Goal: Find contact information: Find contact information

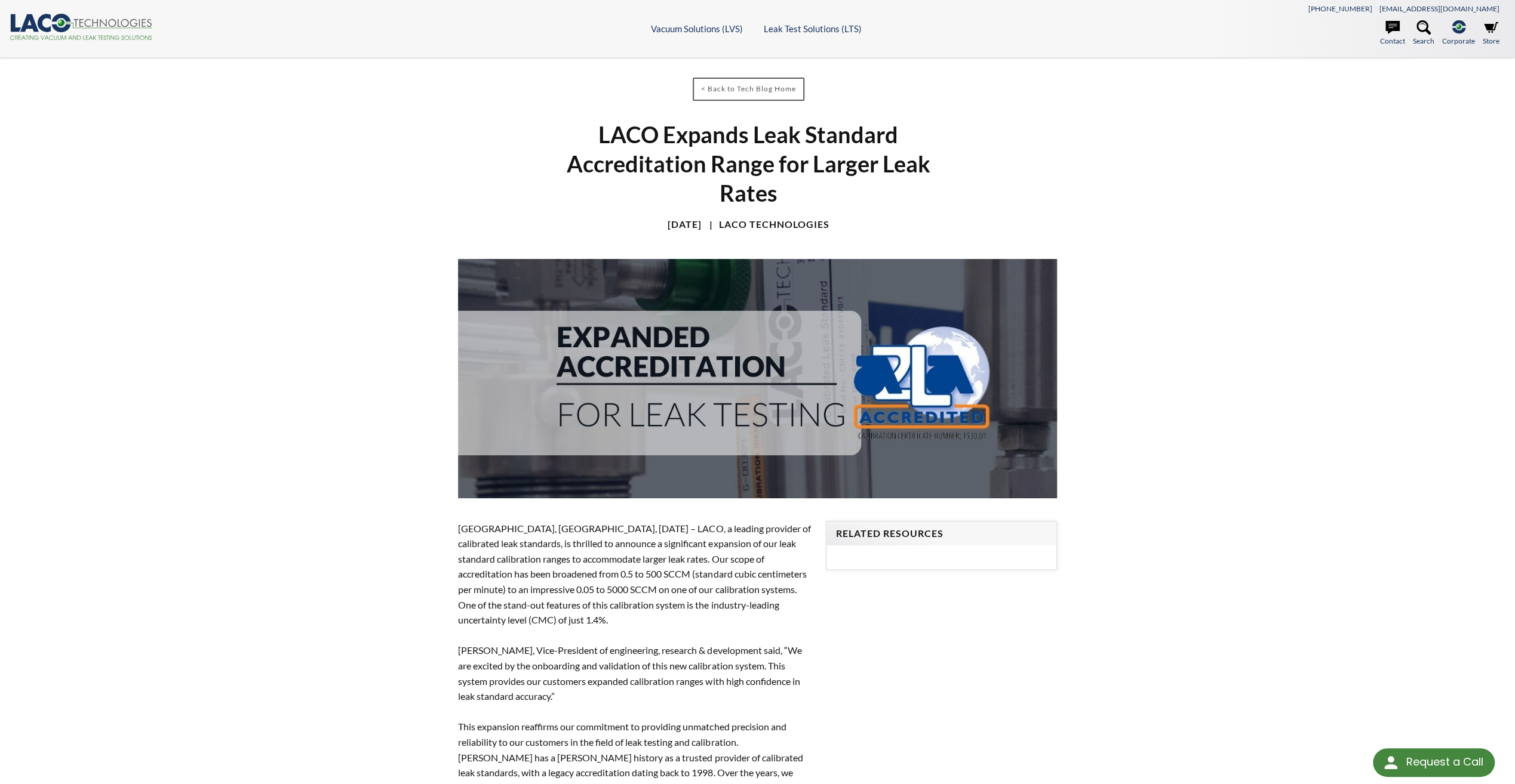
select select "语言翻译微件"
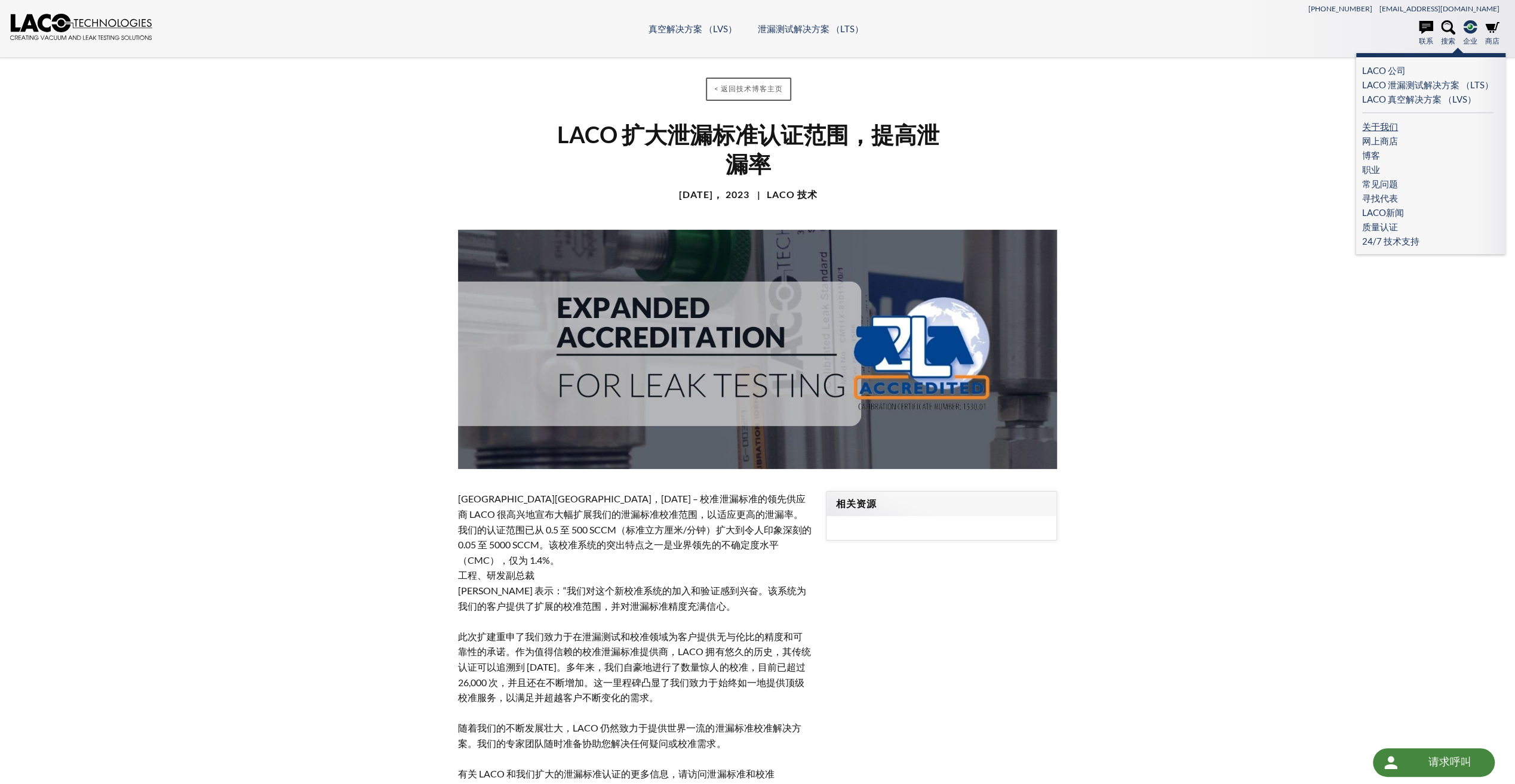
click at [1392, 124] on link "关于我们" at bounding box center [1426, 126] width 131 height 14
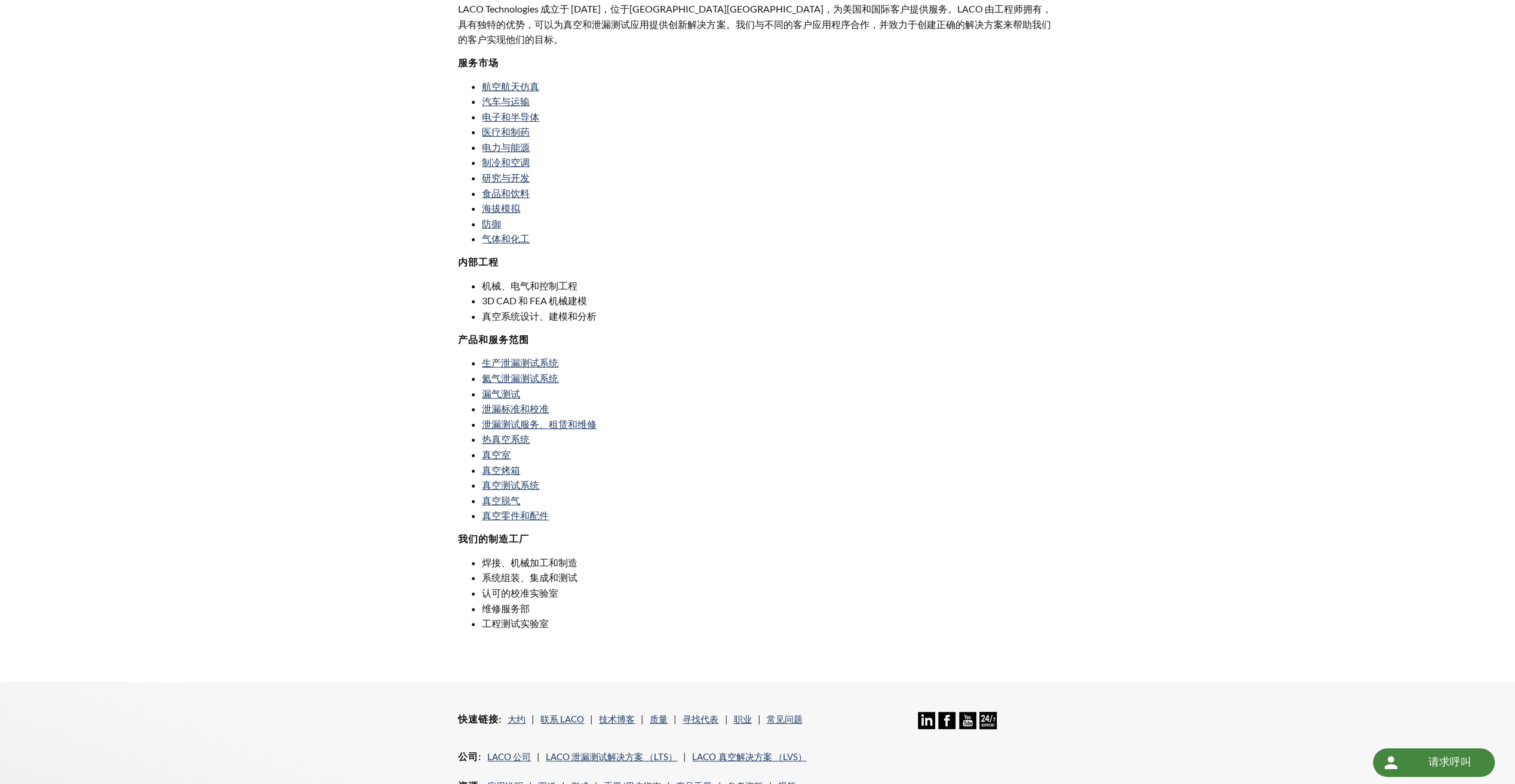
scroll to position [573, 0]
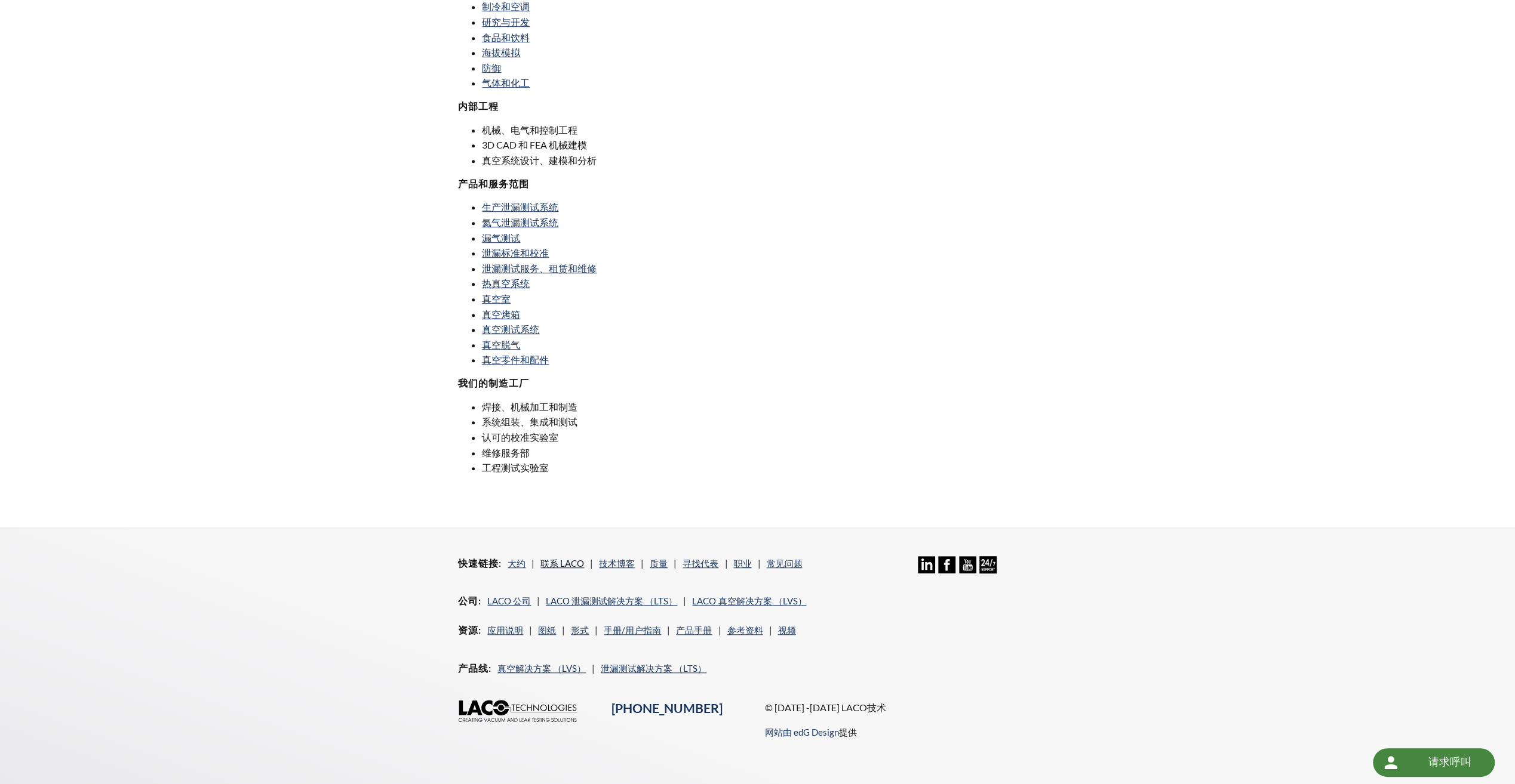
click at [572, 558] on link "联系 LACO" at bounding box center [562, 563] width 43 height 10
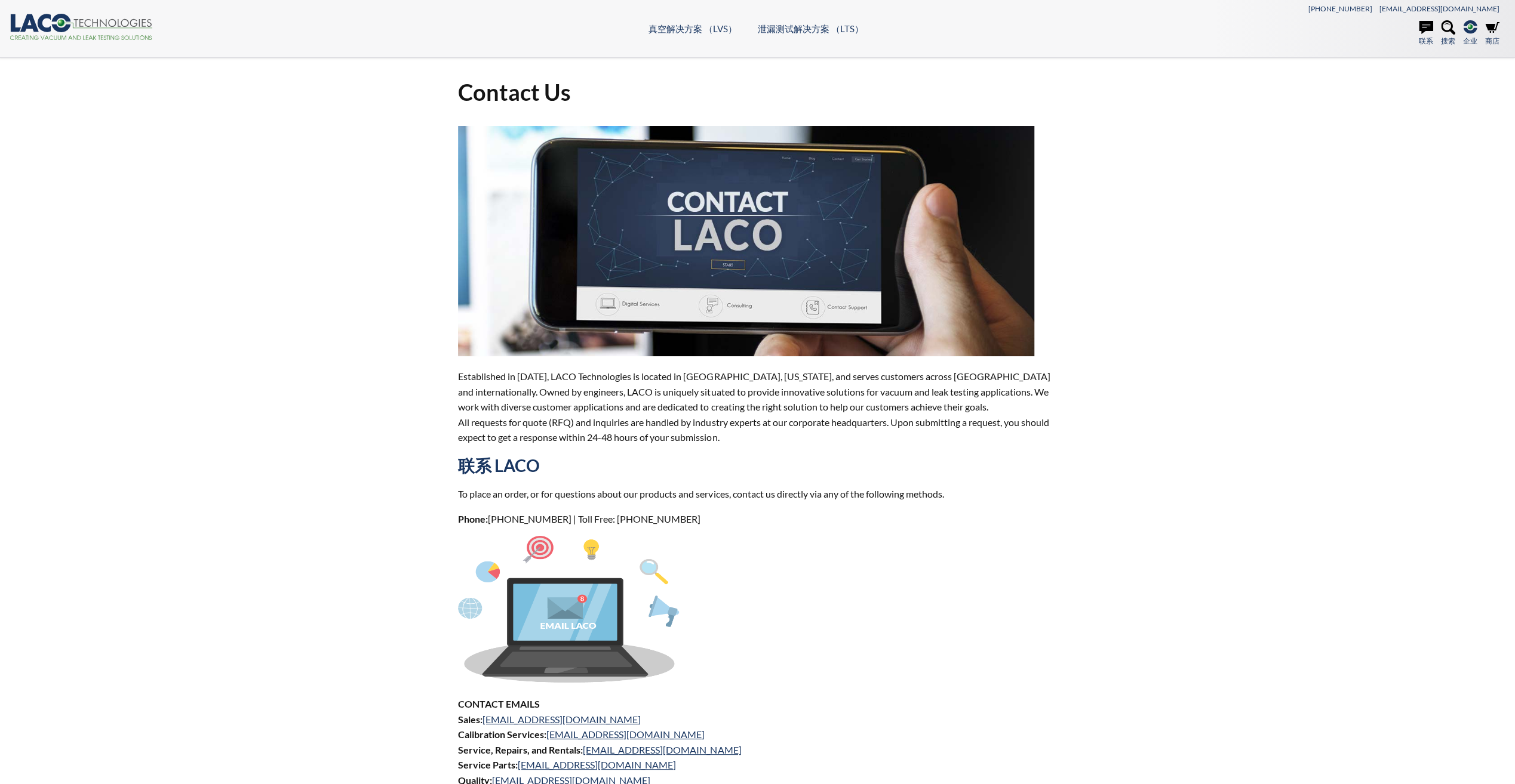
select select "语言翻译微件"
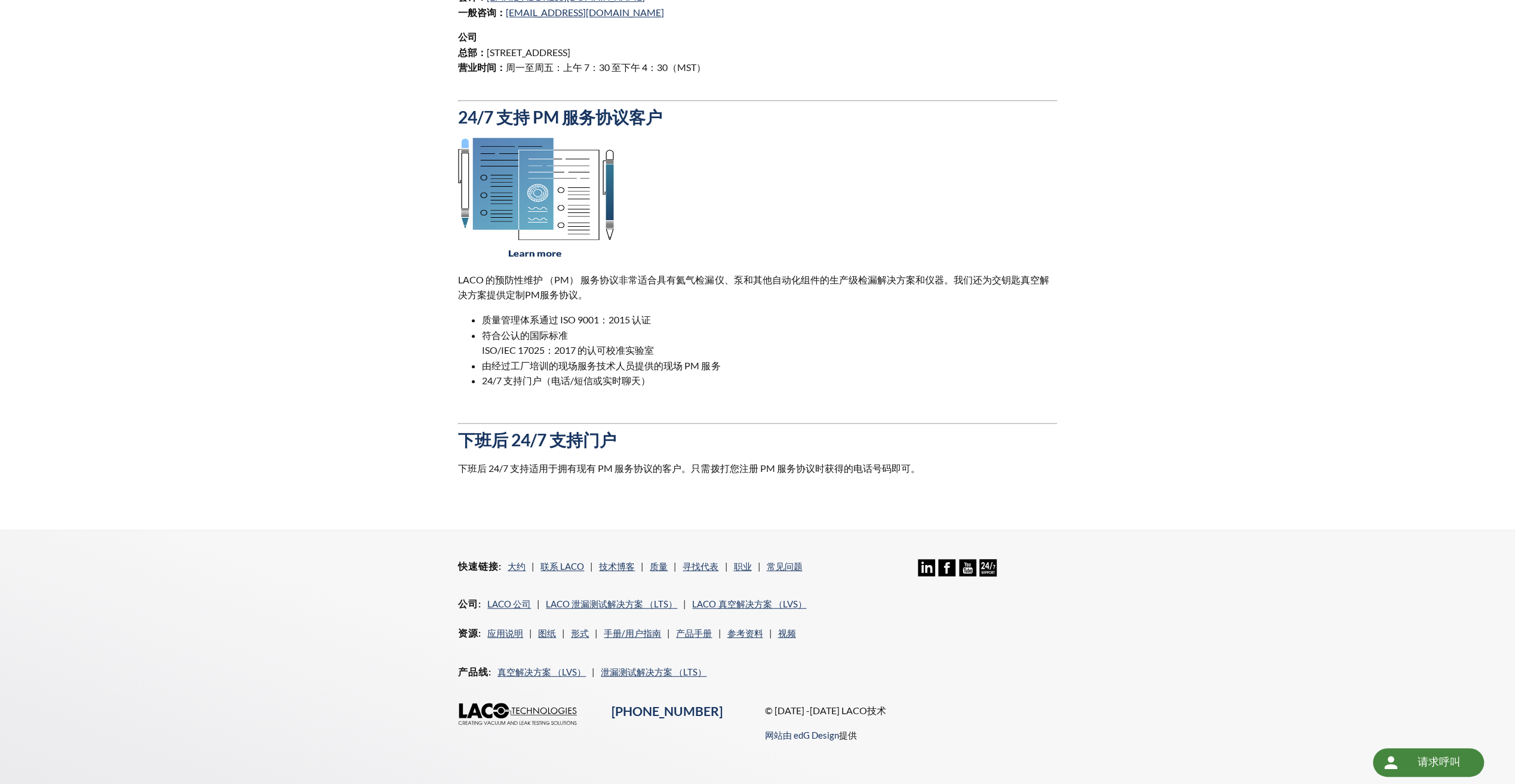
scroll to position [786, 0]
click at [699, 558] on link "寻找代表" at bounding box center [701, 563] width 36 height 10
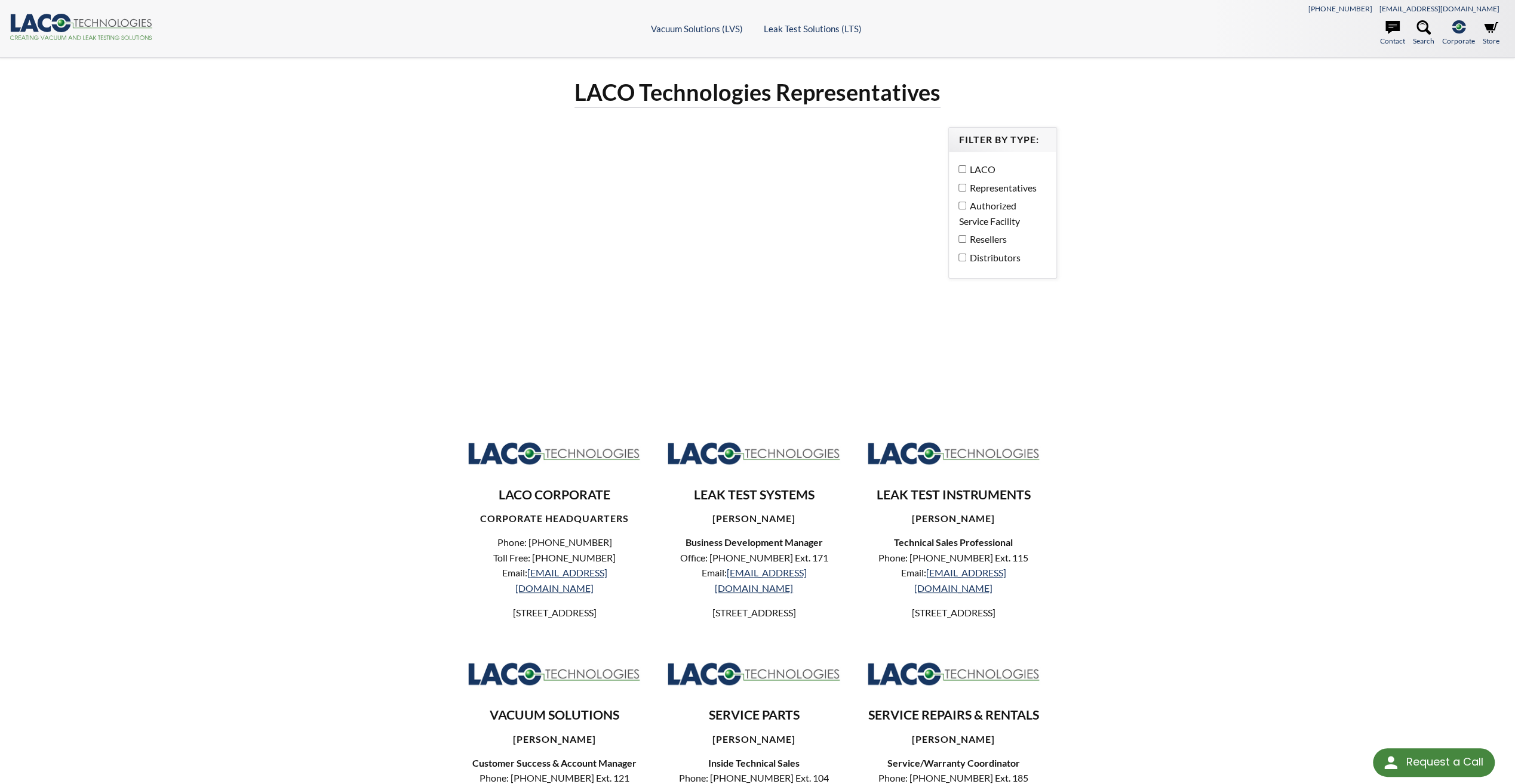
select select "语言翻译微件"
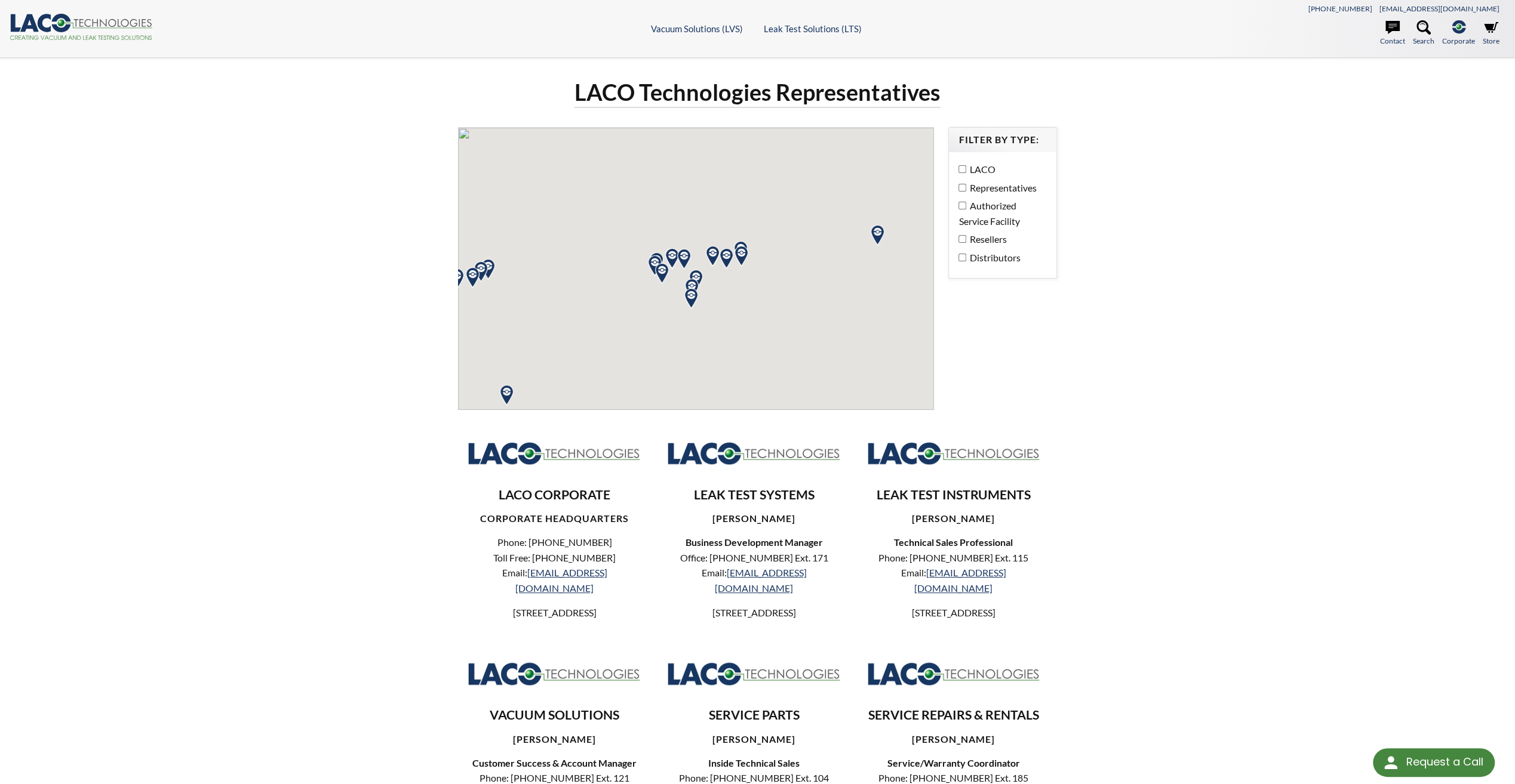
drag, startPoint x: 1152, startPoint y: 489, endPoint x: 1152, endPoint y: 483, distance: 6.0
click at [1153, 489] on div "LACO Technologies Representatives Filter by Type: LACO Representatives Authoriz…" at bounding box center [757, 482] width 1515 height 847
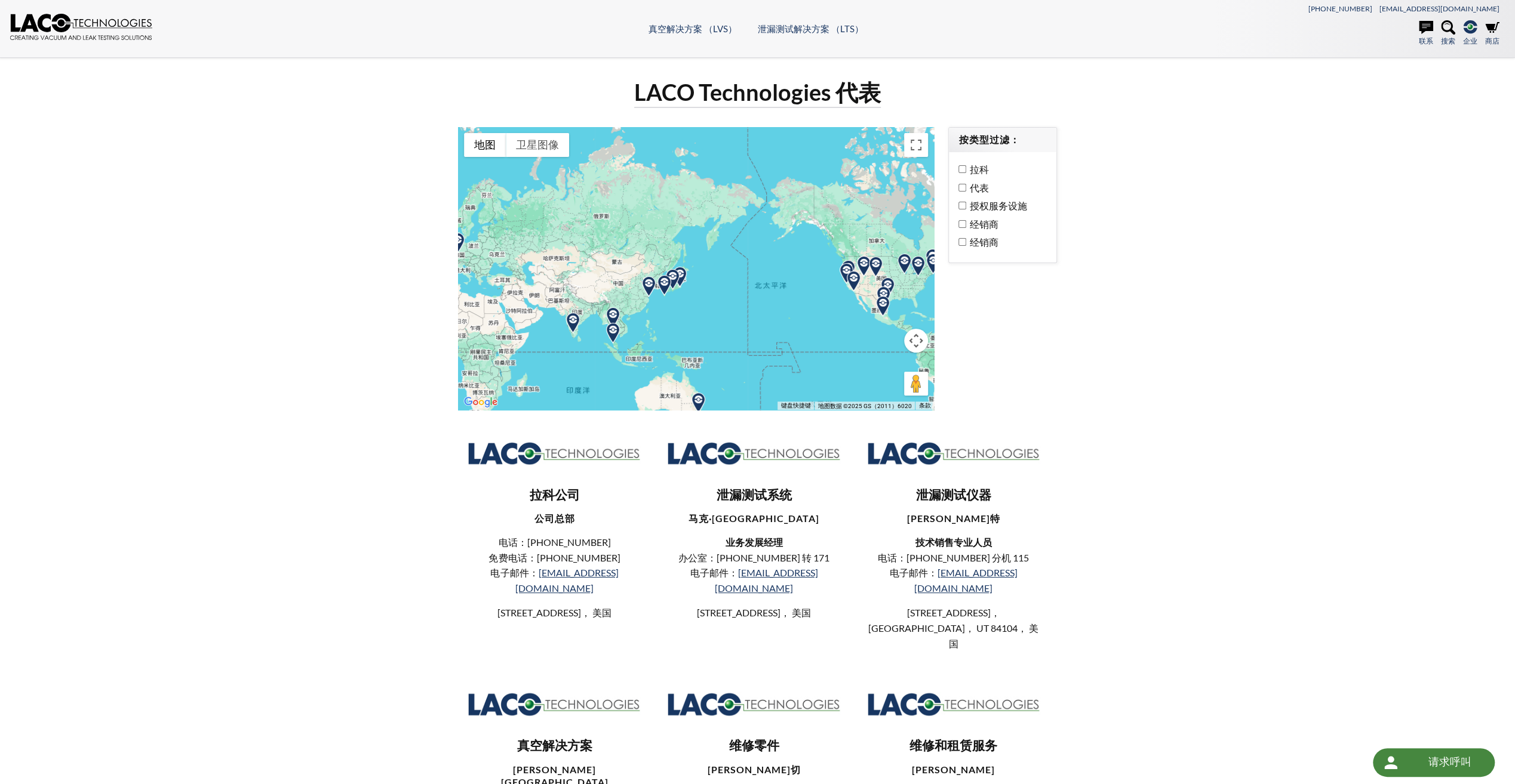
drag, startPoint x: 612, startPoint y: 317, endPoint x: 805, endPoint y: 326, distance: 193.2
click at [805, 326] on div at bounding box center [695, 268] width 475 height 282
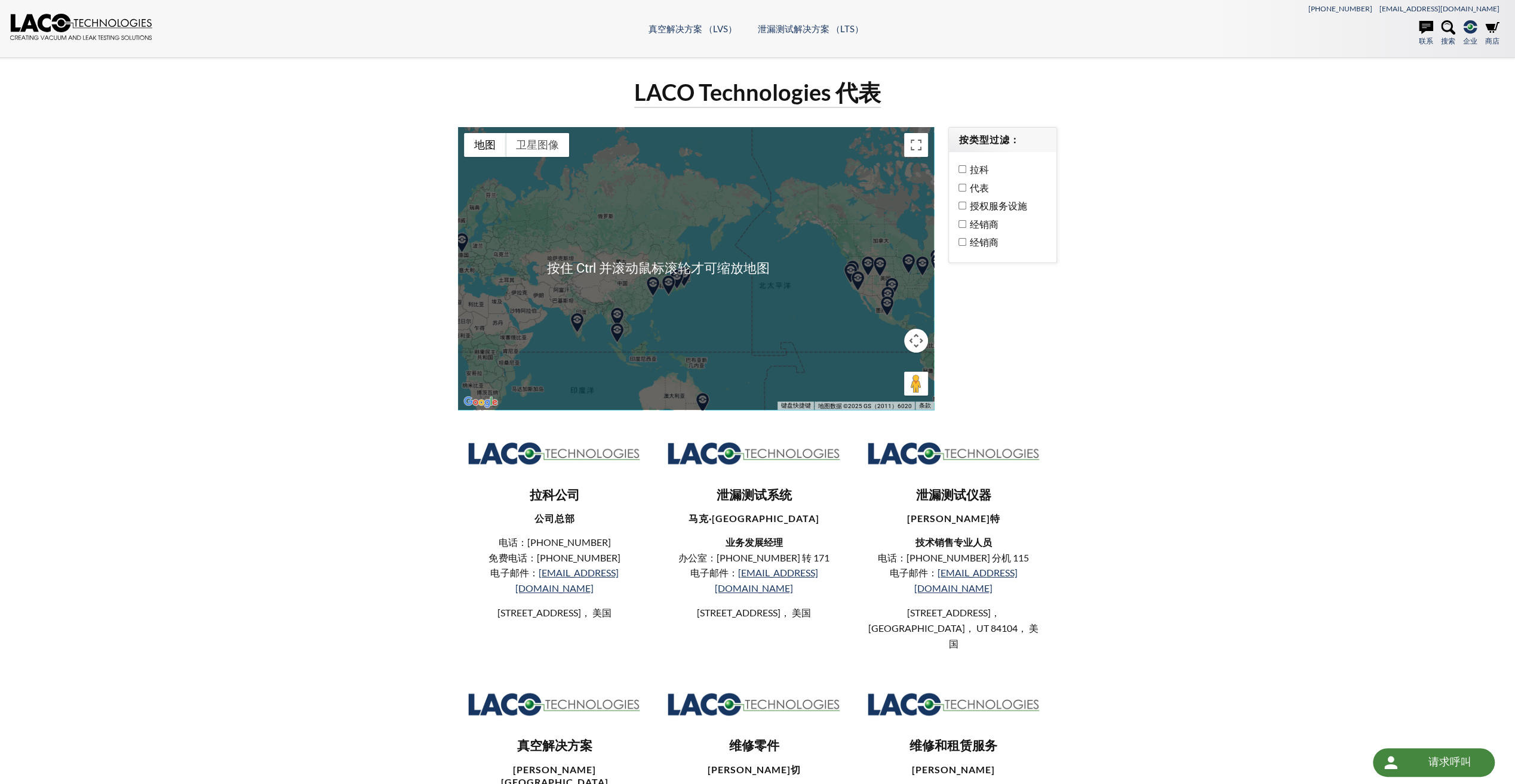
click at [674, 317] on div at bounding box center [695, 268] width 475 height 282
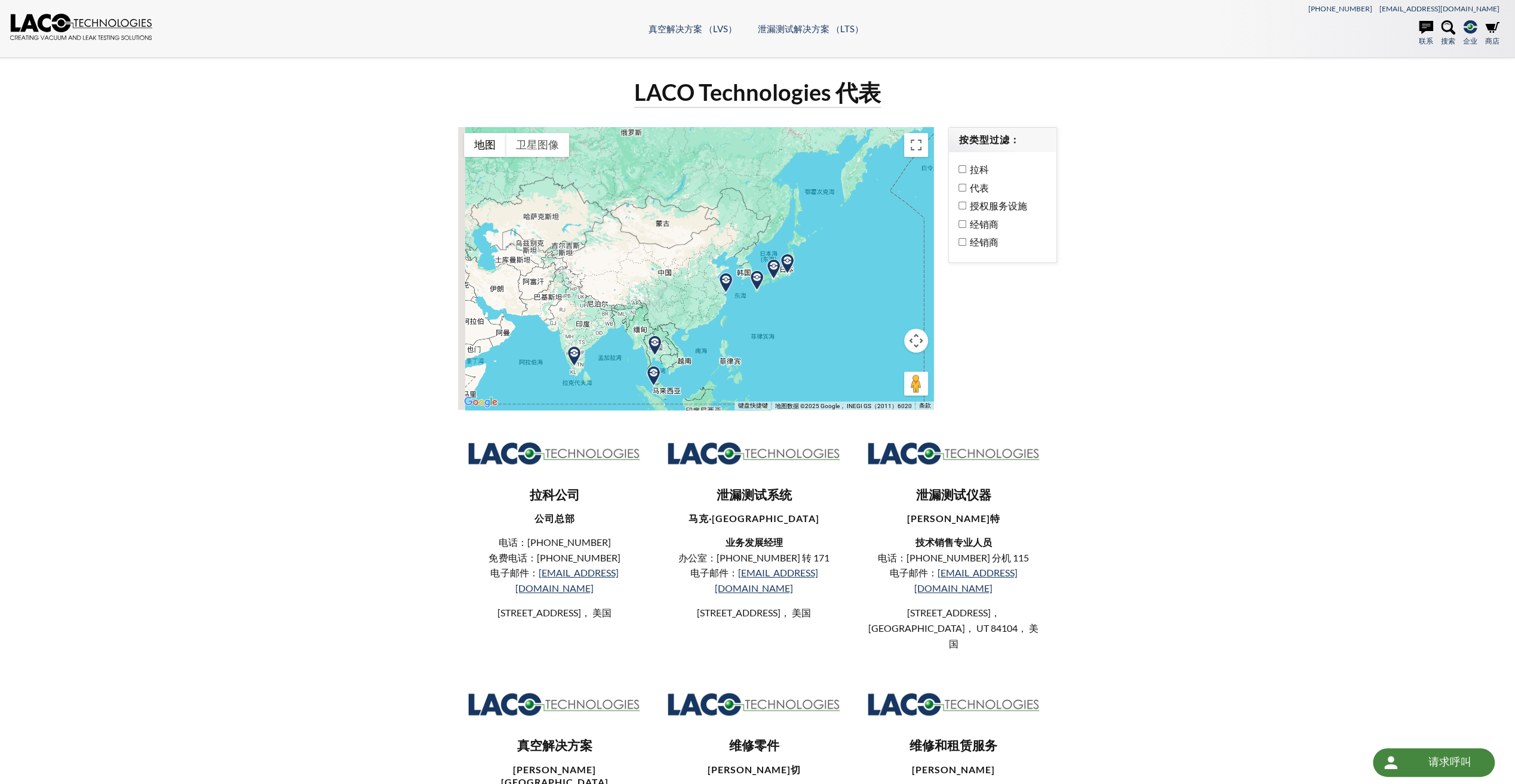
drag, startPoint x: 647, startPoint y: 299, endPoint x: 743, endPoint y: 317, distance: 97.7
click at [743, 317] on div at bounding box center [695, 268] width 475 height 282
click at [703, 312] on div at bounding box center [695, 268] width 475 height 282
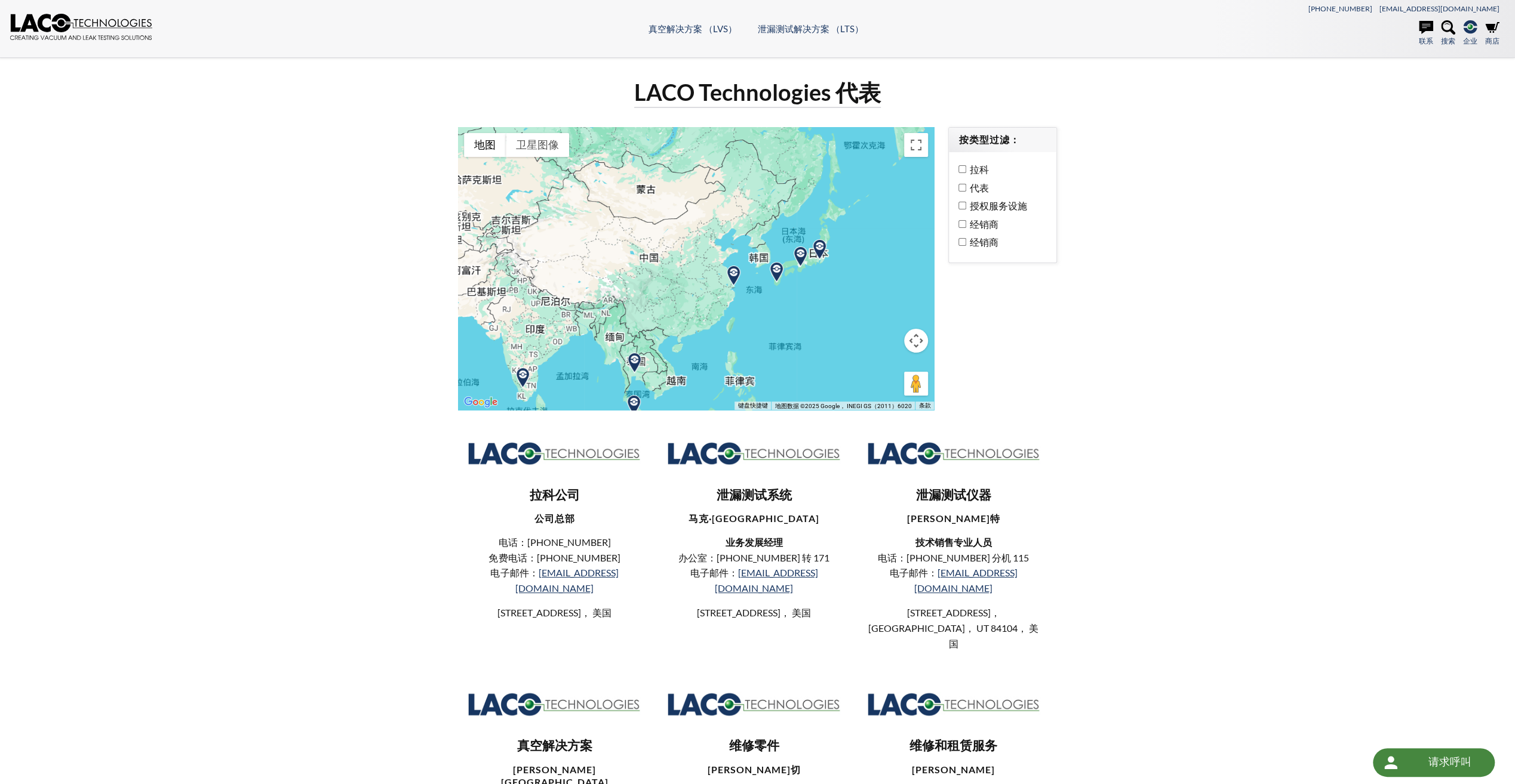
click at [703, 312] on div at bounding box center [695, 268] width 475 height 282
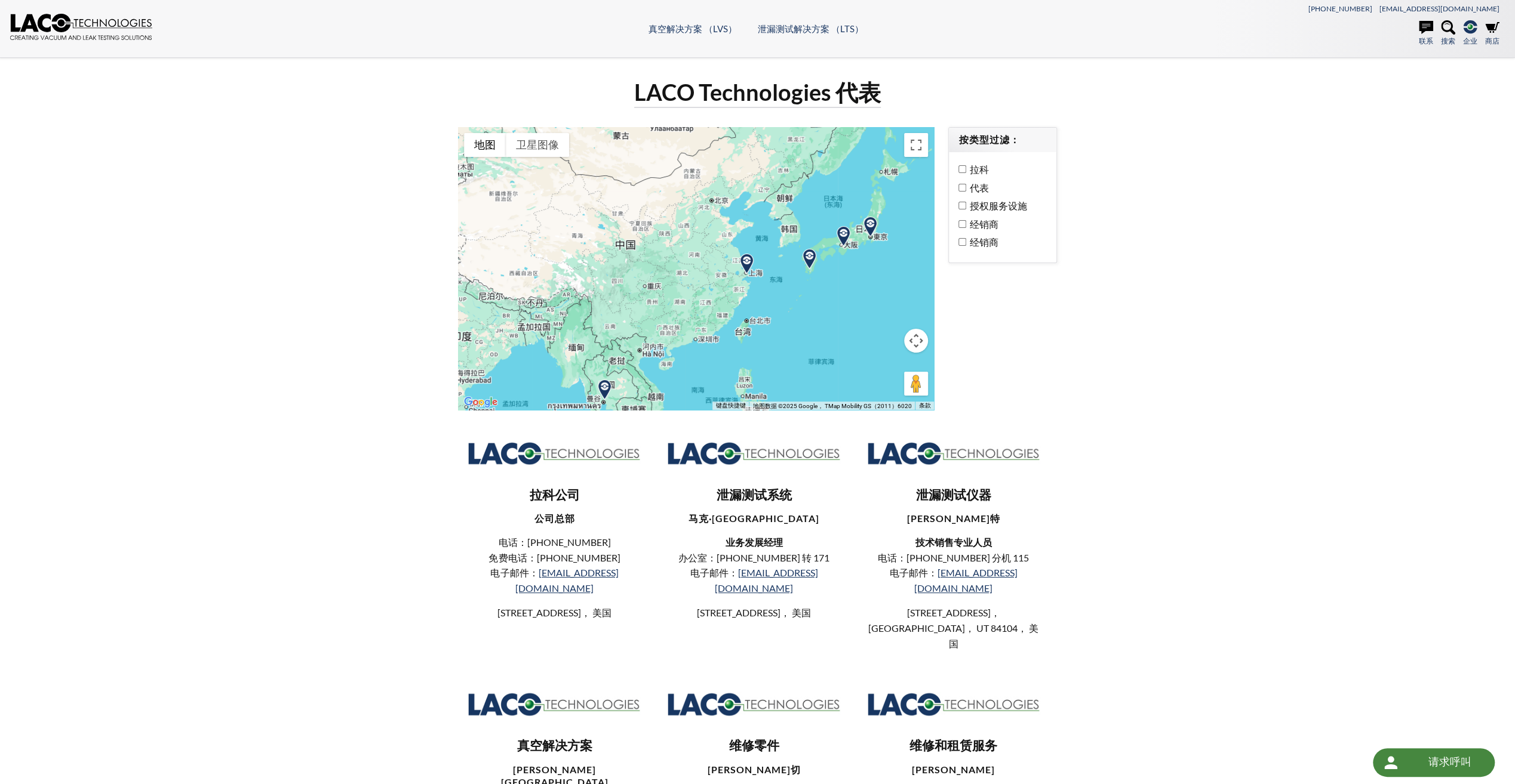
click at [745, 266] on img at bounding box center [747, 264] width 21 height 21
click at [748, 262] on img at bounding box center [747, 264] width 21 height 21
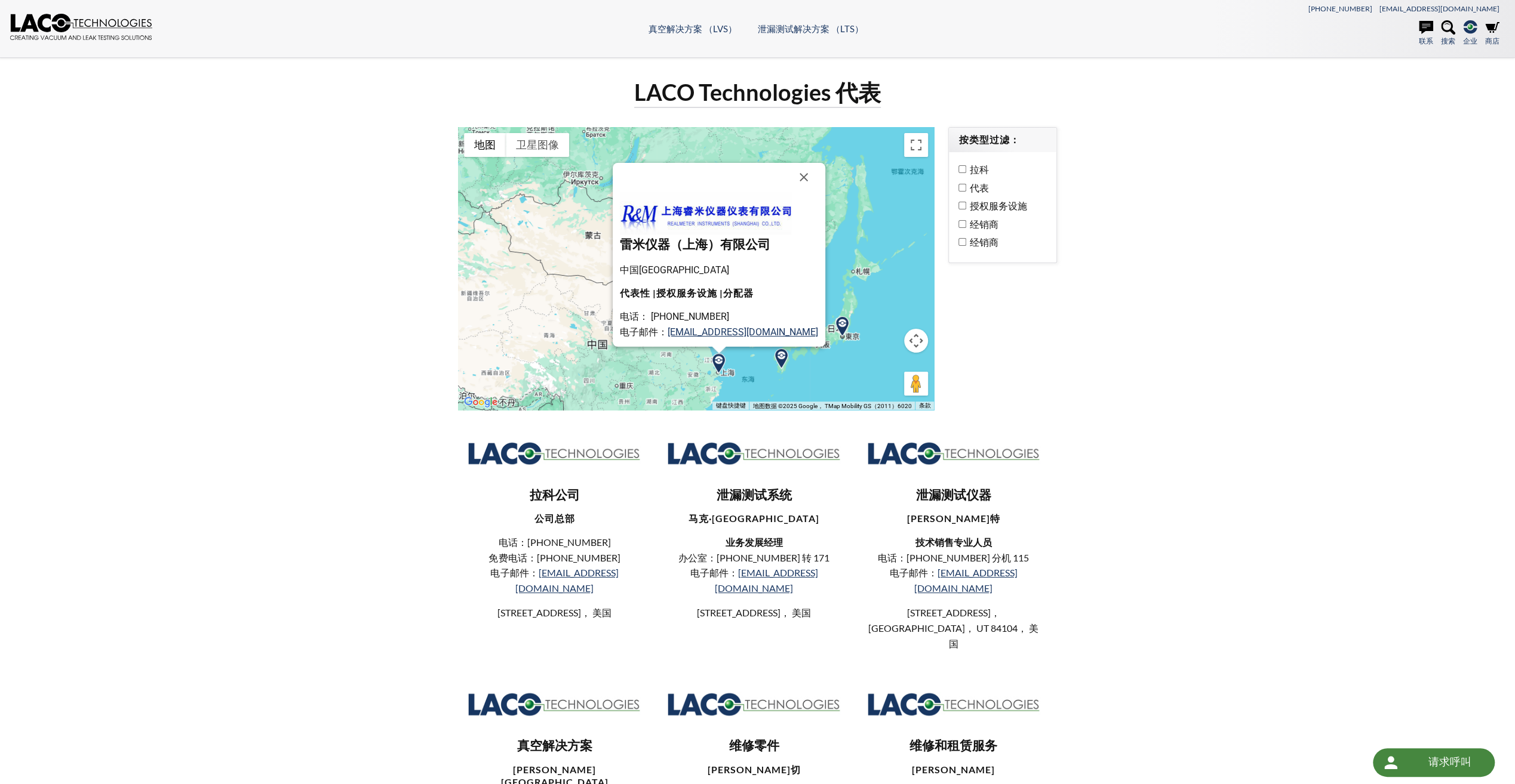
click at [1073, 355] on div "LACO Technologies 代表 ← 左移 → 右移 ↑ 上移 ↓ 下移 + 放大 - 缩小 家 左移 75% 结束 右移 75% 向上翻页 上移 7…" at bounding box center [758, 518] width 765 height 881
click at [800, 176] on button "关闭" at bounding box center [803, 177] width 28 height 28
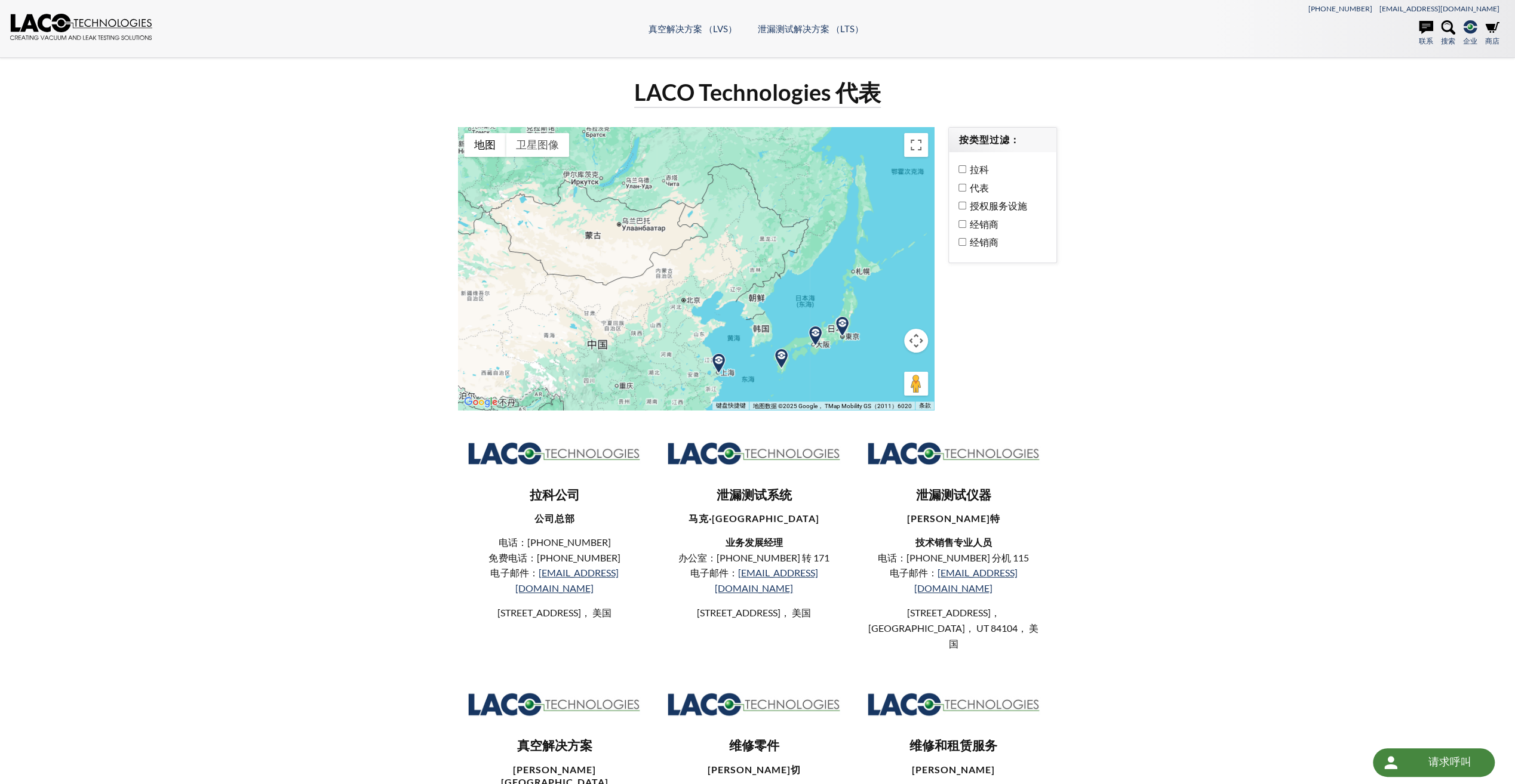
click at [743, 337] on div at bounding box center [695, 268] width 475 height 282
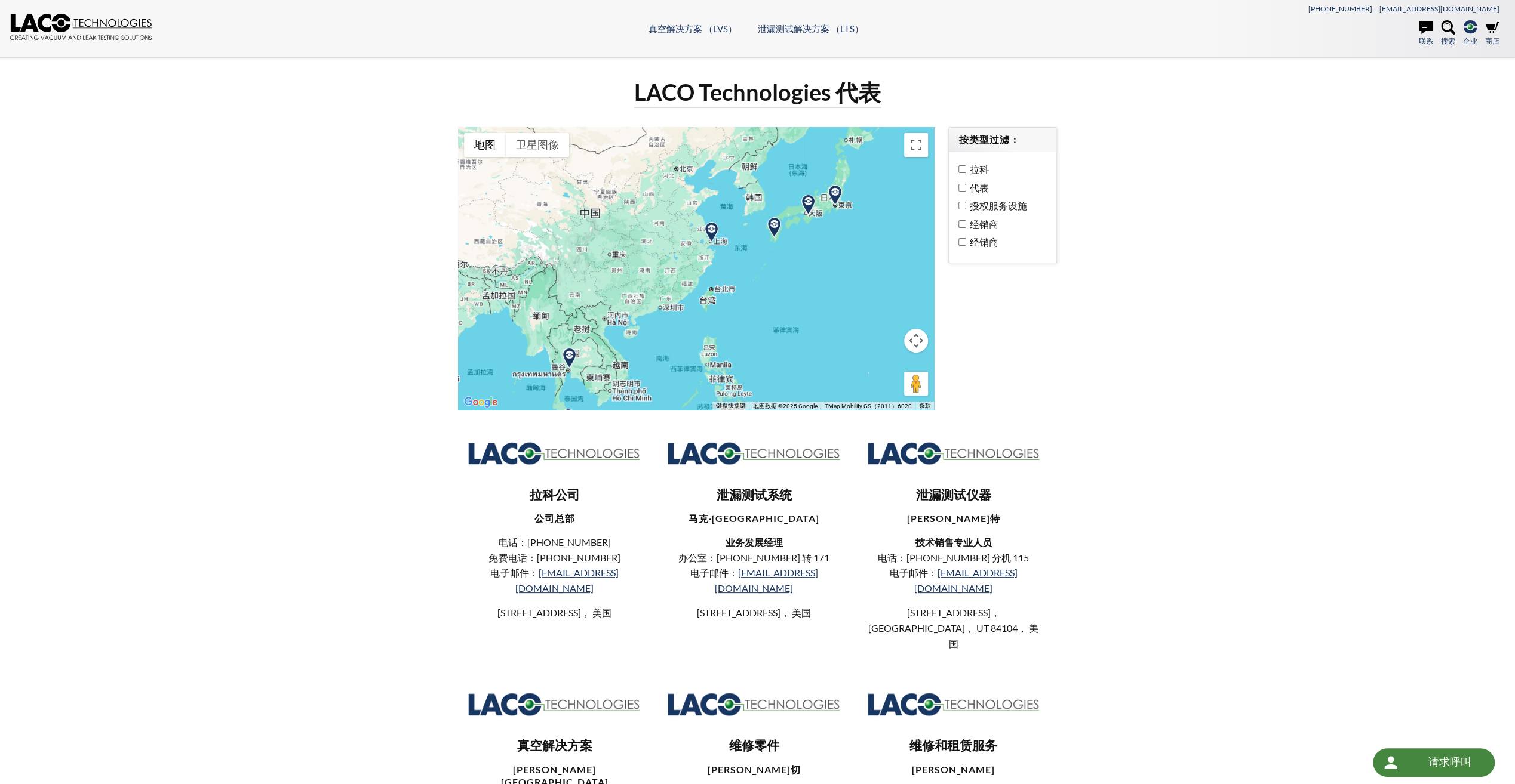
drag, startPoint x: 719, startPoint y: 337, endPoint x: 712, endPoint y: 204, distance: 133.2
click at [712, 204] on div at bounding box center [695, 268] width 475 height 282
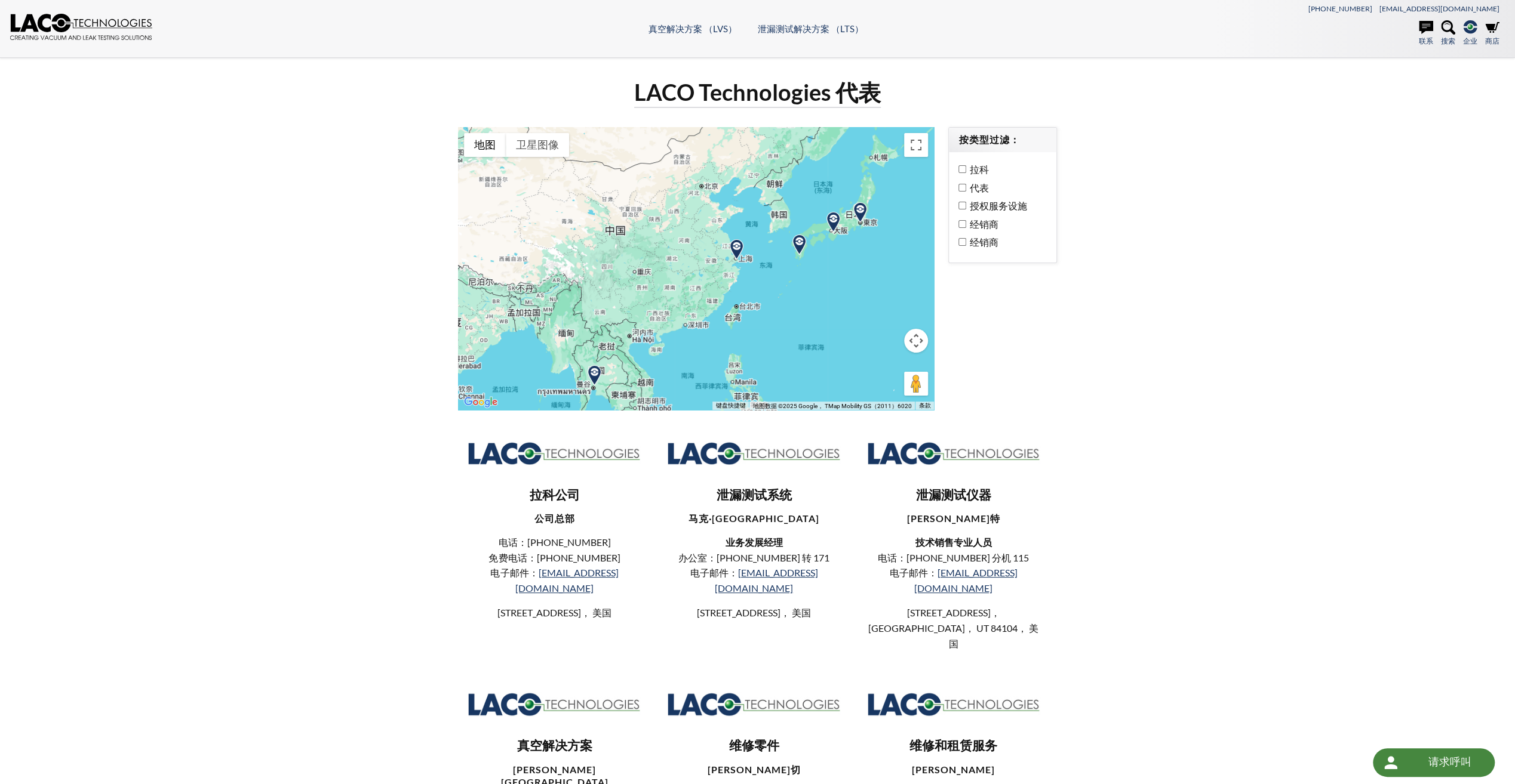
drag, startPoint x: 646, startPoint y: 280, endPoint x: 672, endPoint y: 298, distance: 31.6
click at [672, 298] on div at bounding box center [695, 268] width 475 height 282
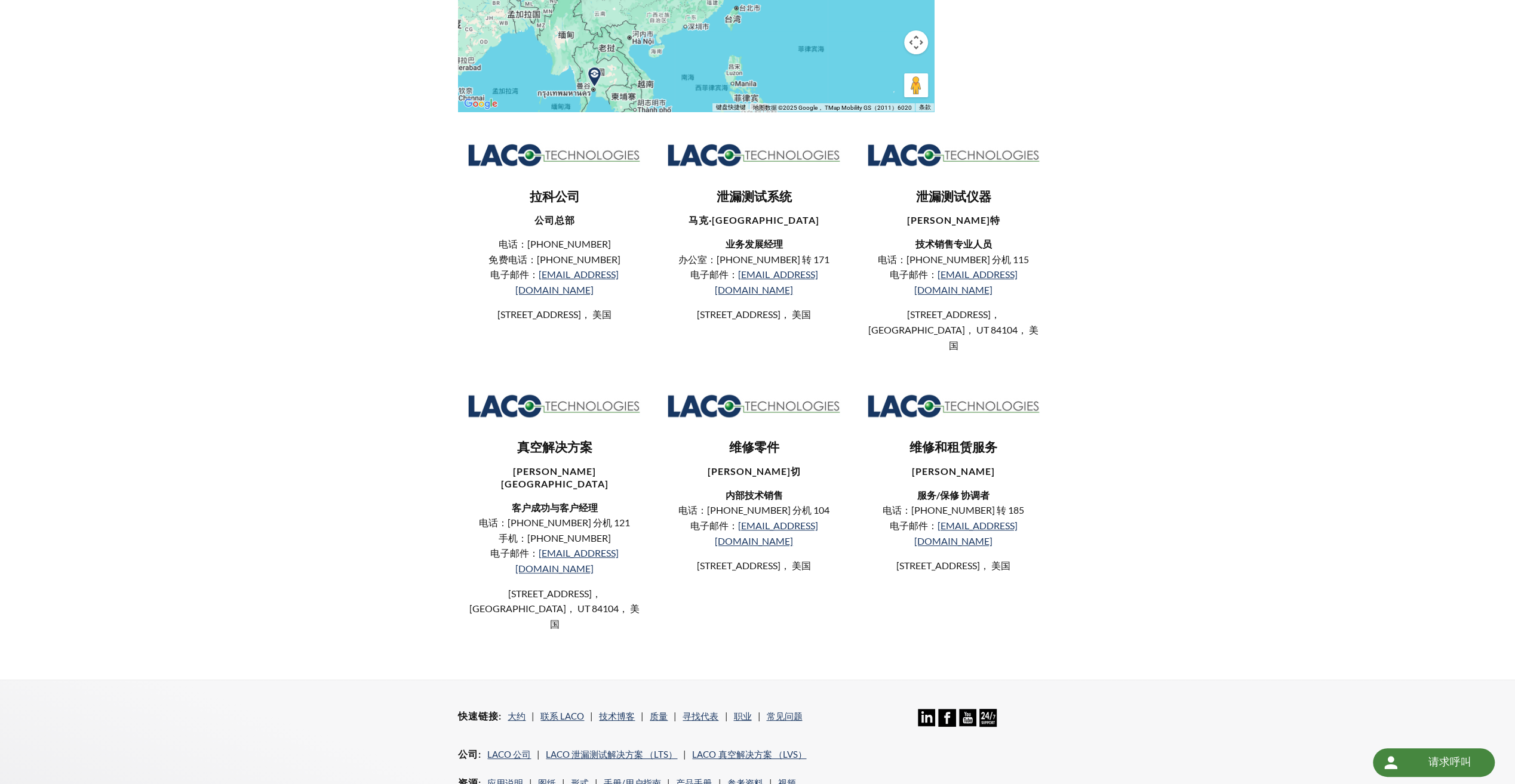
scroll to position [239, 0]
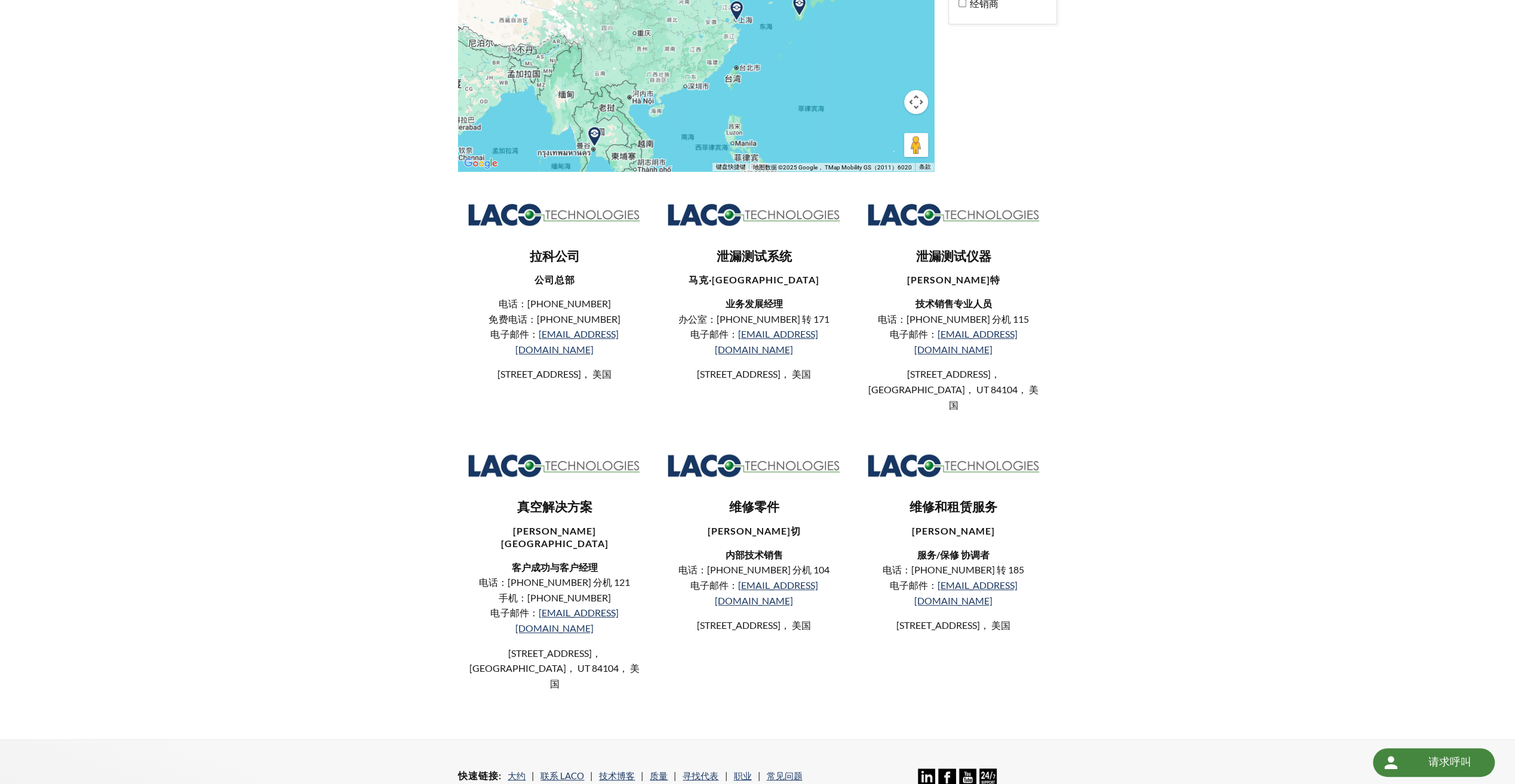
click at [1287, 385] on div "LACO Technologies 代表 ← 左移 → 右移 ↑ 上移 ↓ 下移 + 放大 - 缩小 家 左移 75% 结束 右移 75% 向上翻页 上移 7…" at bounding box center [757, 280] width 1515 height 920
